Goal: Transaction & Acquisition: Purchase product/service

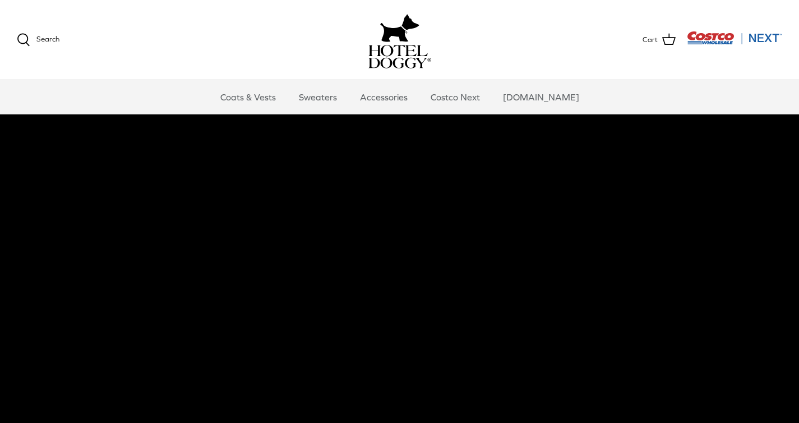
scroll to position [2, 0]
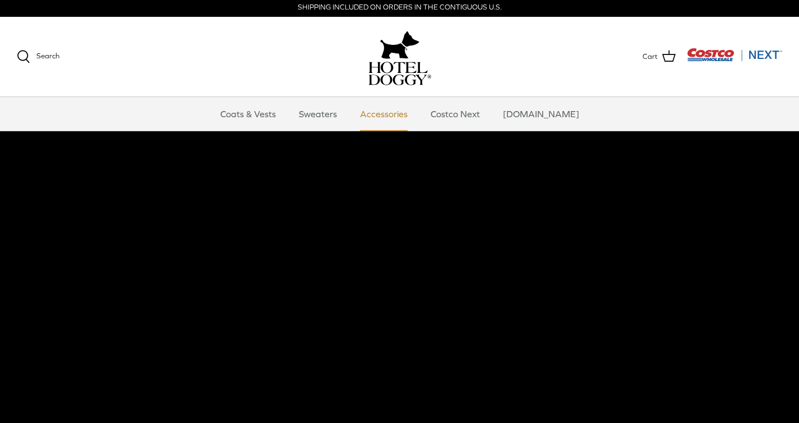
click at [385, 112] on link "Accessories" at bounding box center [384, 114] width 68 height 34
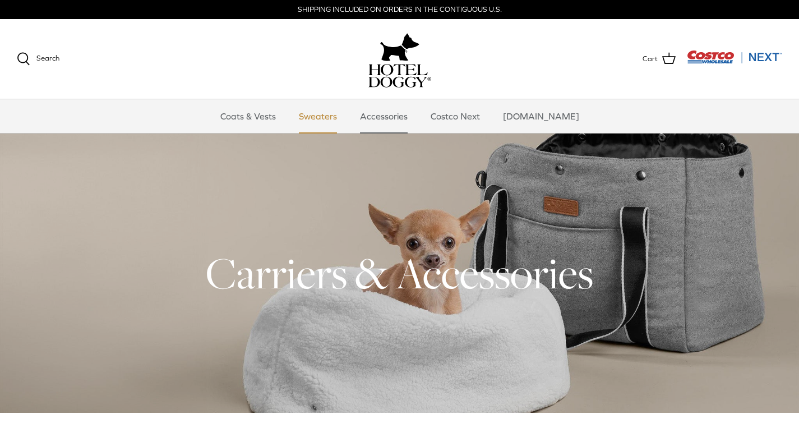
click at [341, 122] on link "Sweaters" at bounding box center [318, 116] width 58 height 34
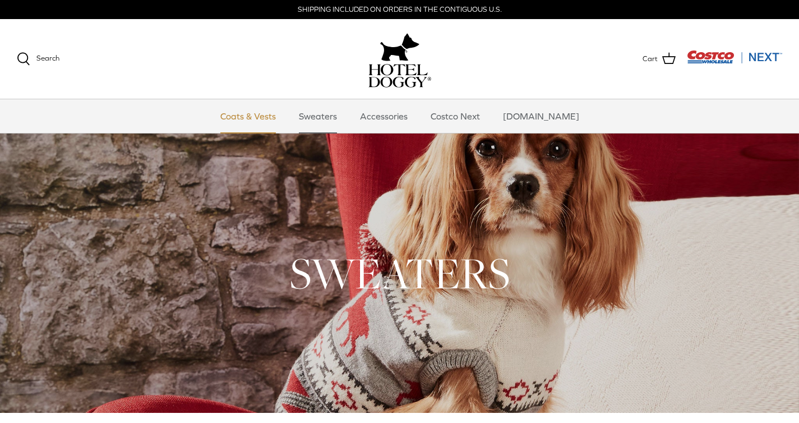
click at [262, 118] on link "Coats & Vests" at bounding box center [248, 116] width 76 height 34
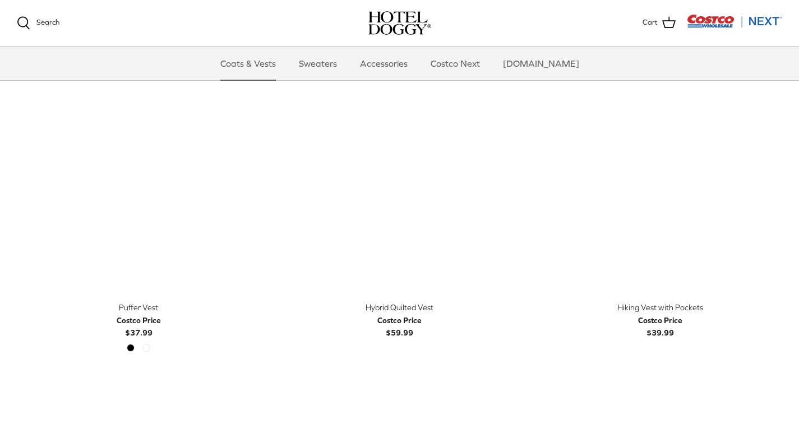
scroll to position [1953, 0]
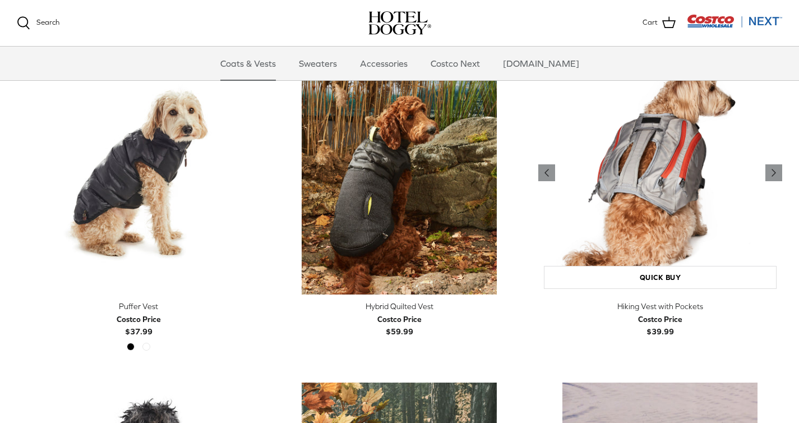
click at [659, 175] on img "Hiking Vest with Pockets" at bounding box center [660, 172] width 244 height 244
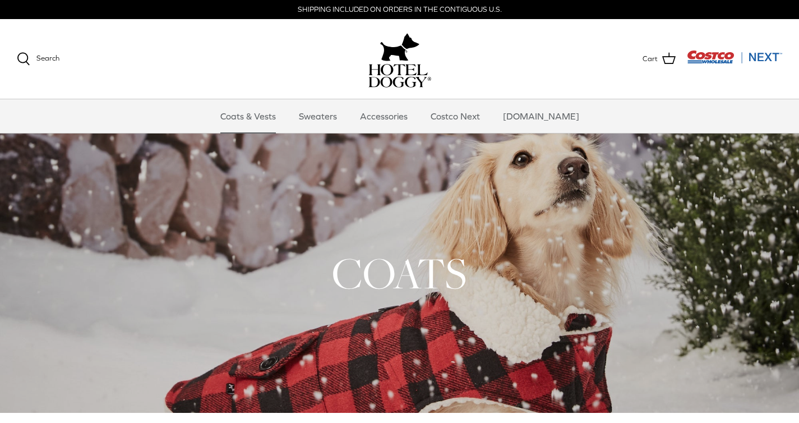
scroll to position [0, 0]
click at [476, 117] on link "Costco Next" at bounding box center [455, 116] width 70 height 34
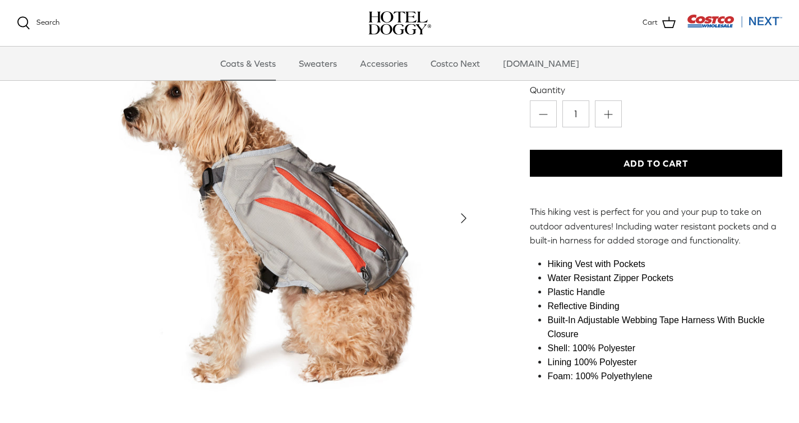
scroll to position [149, 0]
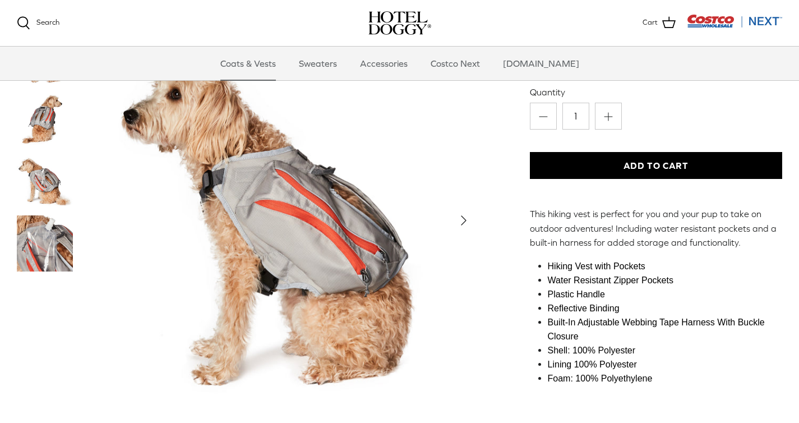
click at [53, 178] on img "Thumbnail Link" at bounding box center [45, 182] width 56 height 56
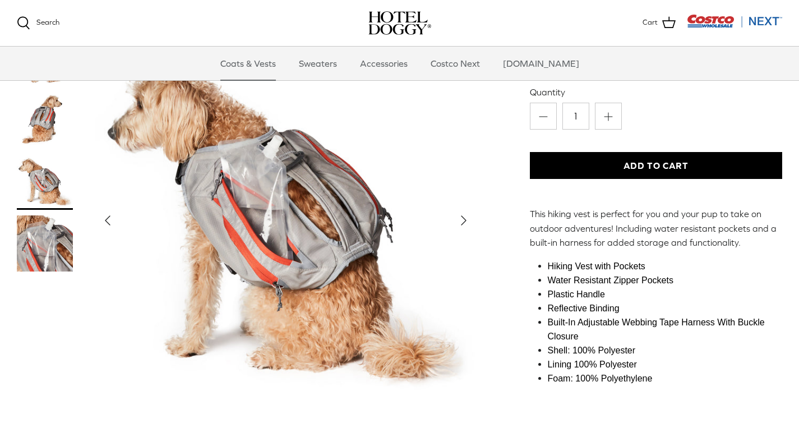
click at [48, 224] on img "Thumbnail Link" at bounding box center [45, 243] width 56 height 56
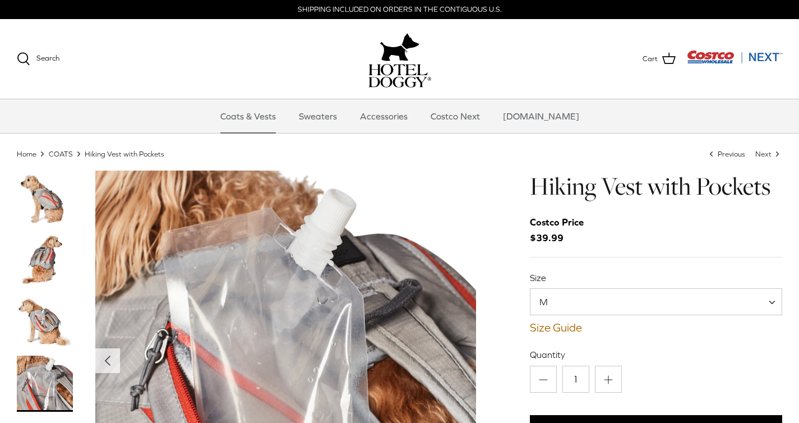
scroll to position [0, 0]
